Goal: Task Accomplishment & Management: Manage account settings

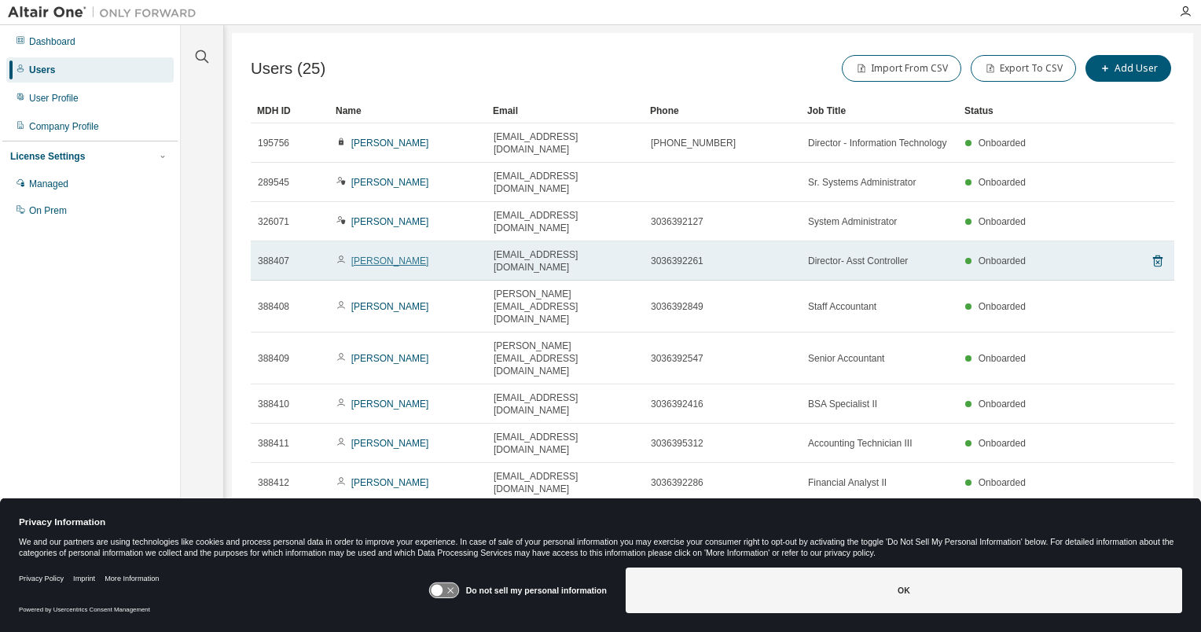
click at [381, 256] on link "Kate McCaig" at bounding box center [390, 261] width 78 height 11
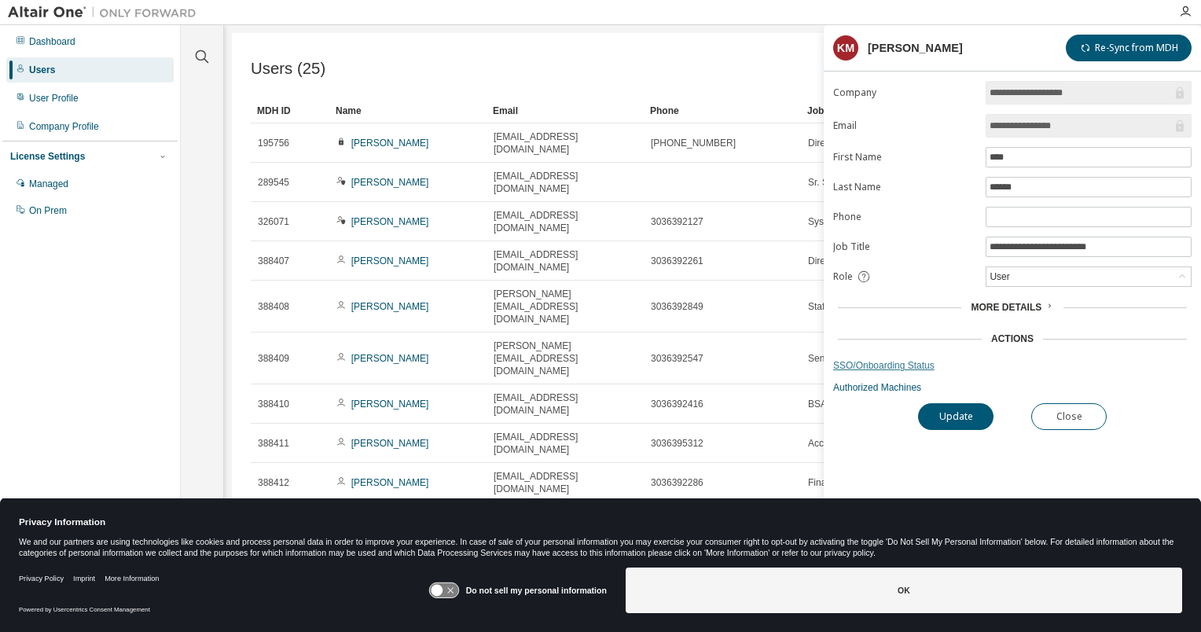
click at [867, 362] on link "SSO/Onboarding Status" at bounding box center [1012, 365] width 358 height 13
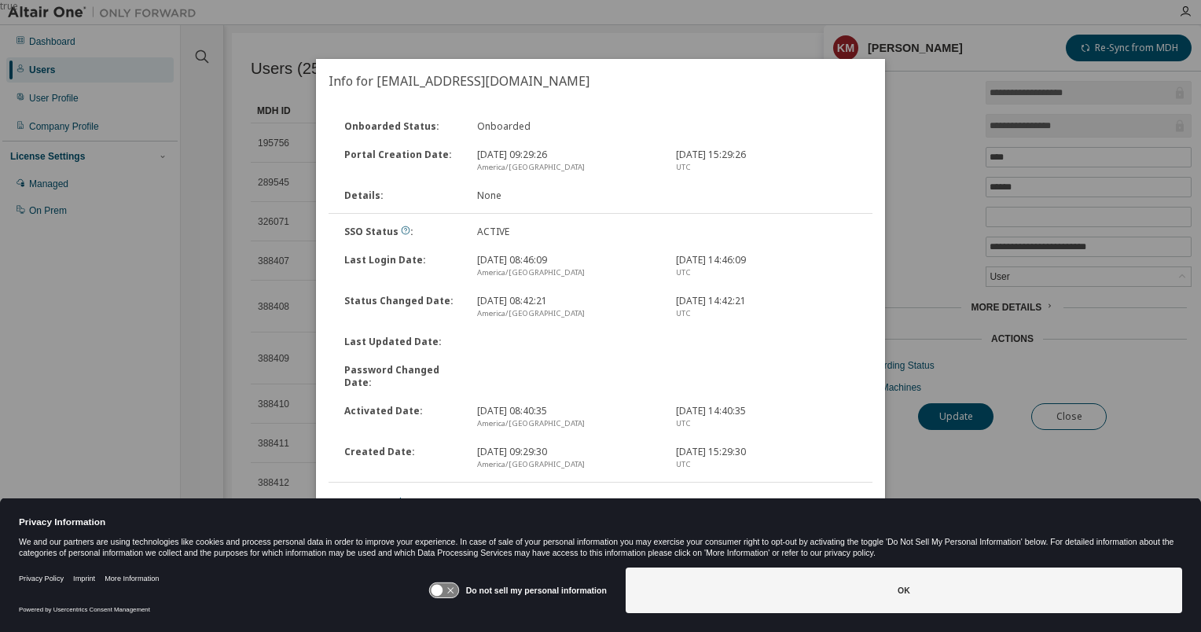
click at [454, 592] on icon at bounding box center [443, 590] width 29 height 15
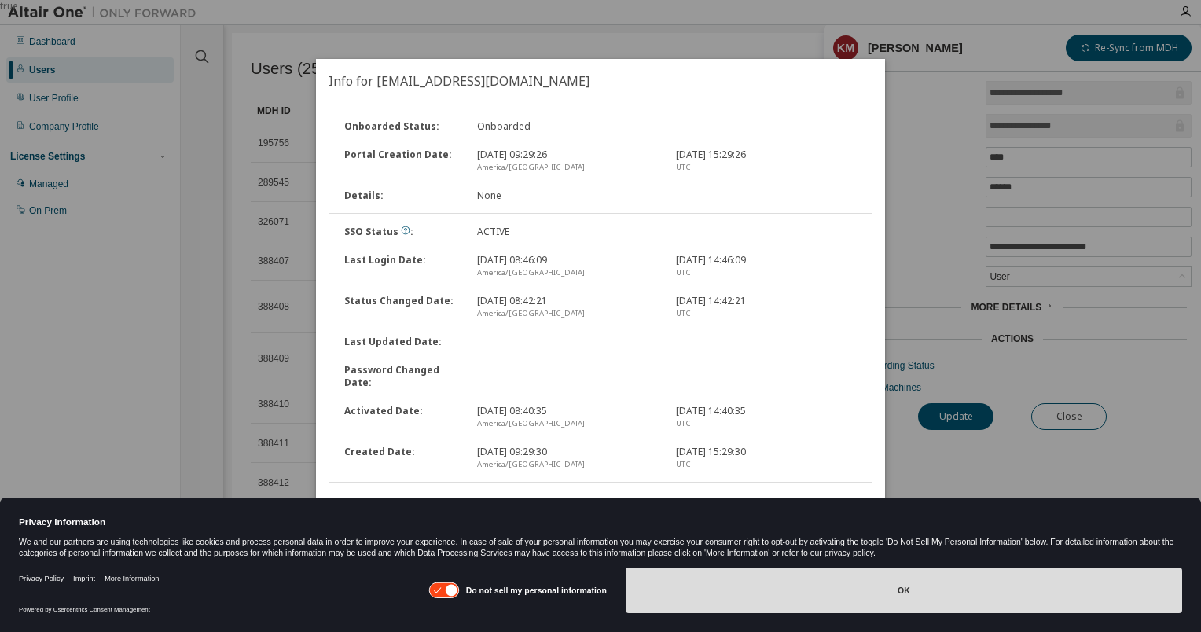
click at [906, 587] on button "OK" at bounding box center [904, 591] width 557 height 46
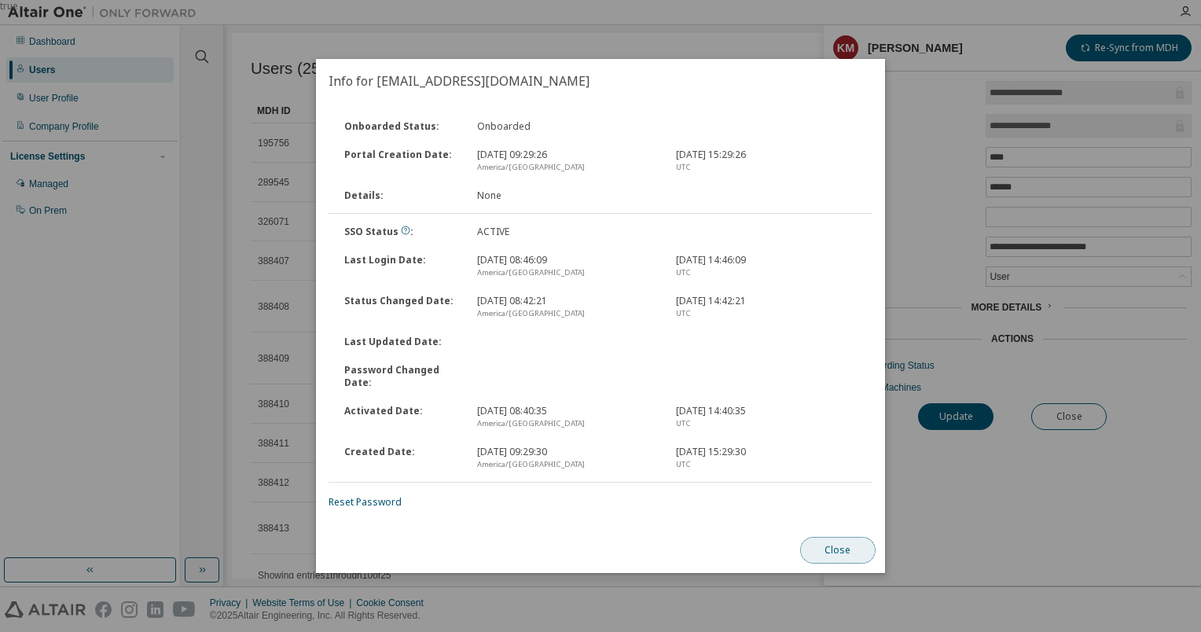
click at [829, 547] on button "Close" at bounding box center [837, 550] width 75 height 27
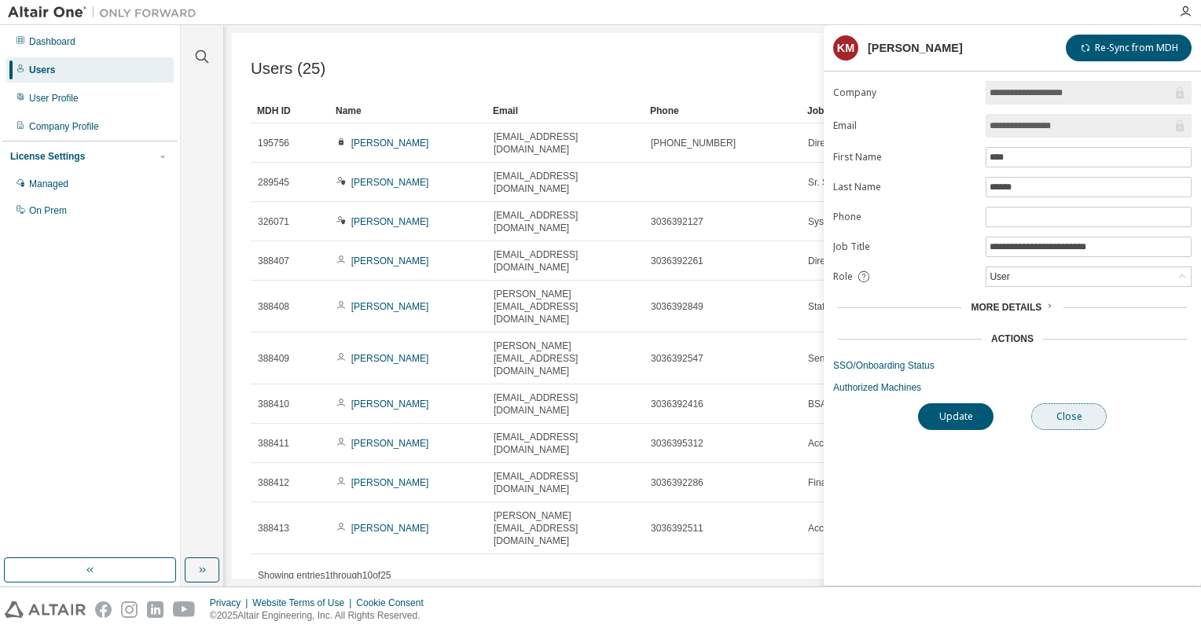
click at [1072, 418] on button "Close" at bounding box center [1068, 416] width 75 height 27
